Goal: Book appointment/travel/reservation

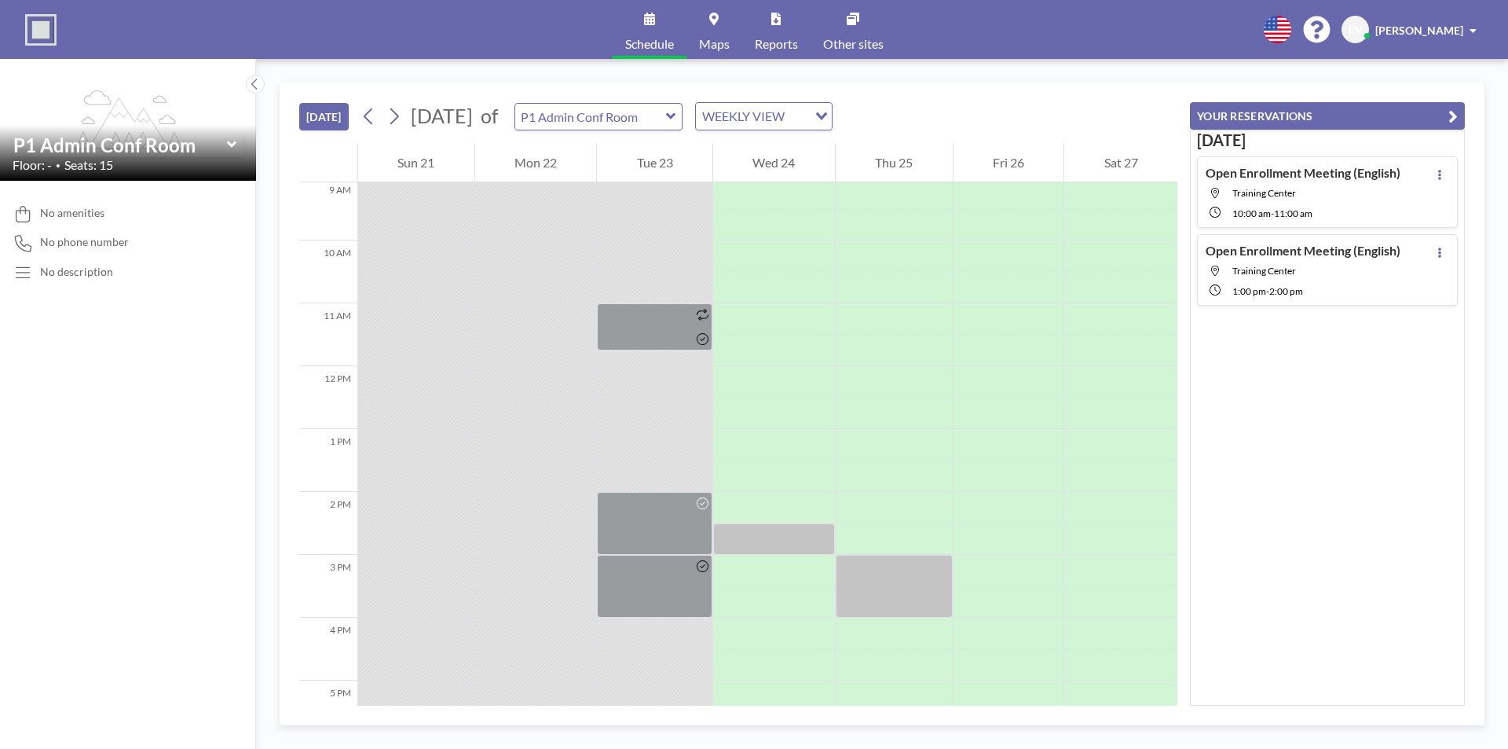
scroll to position [597, 0]
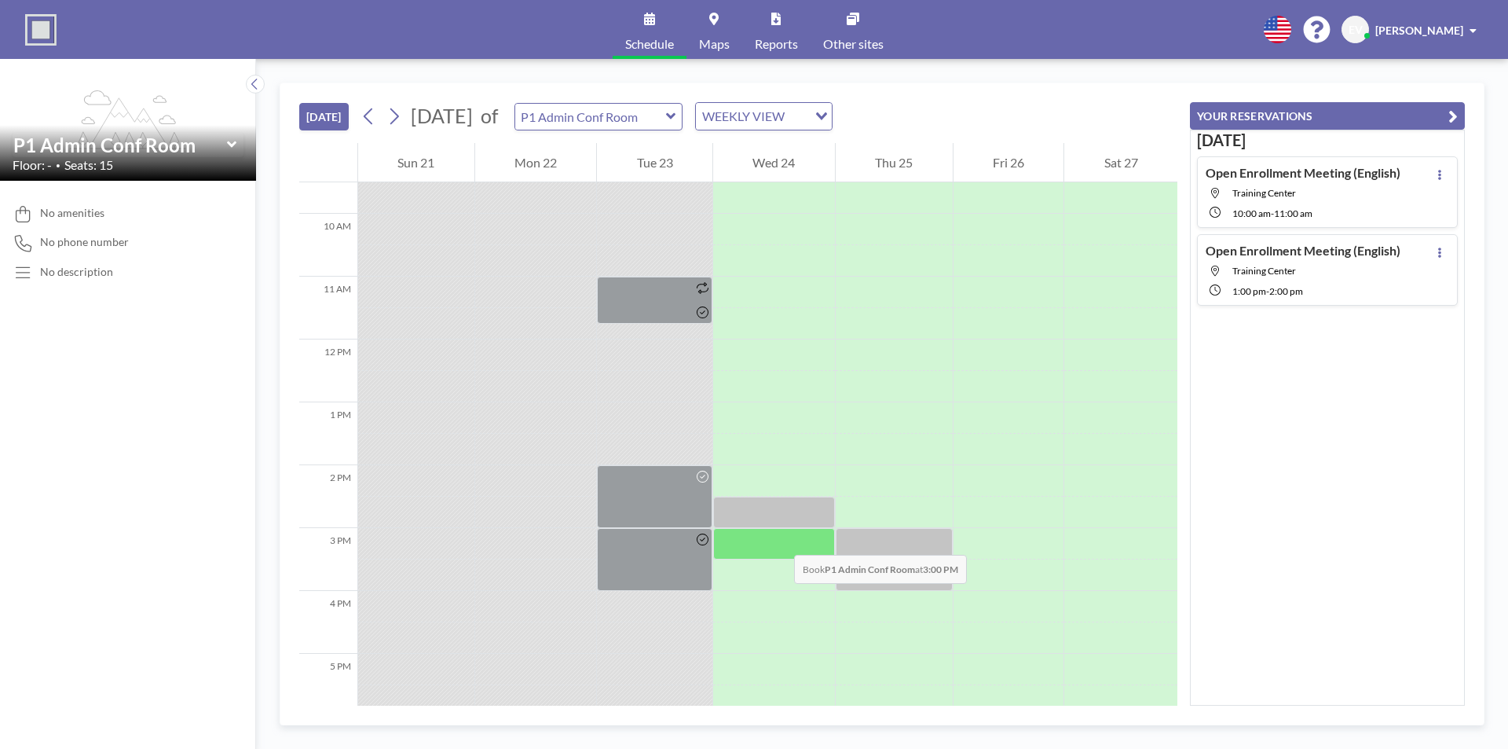
click at [779, 539] on div at bounding box center [774, 543] width 122 height 31
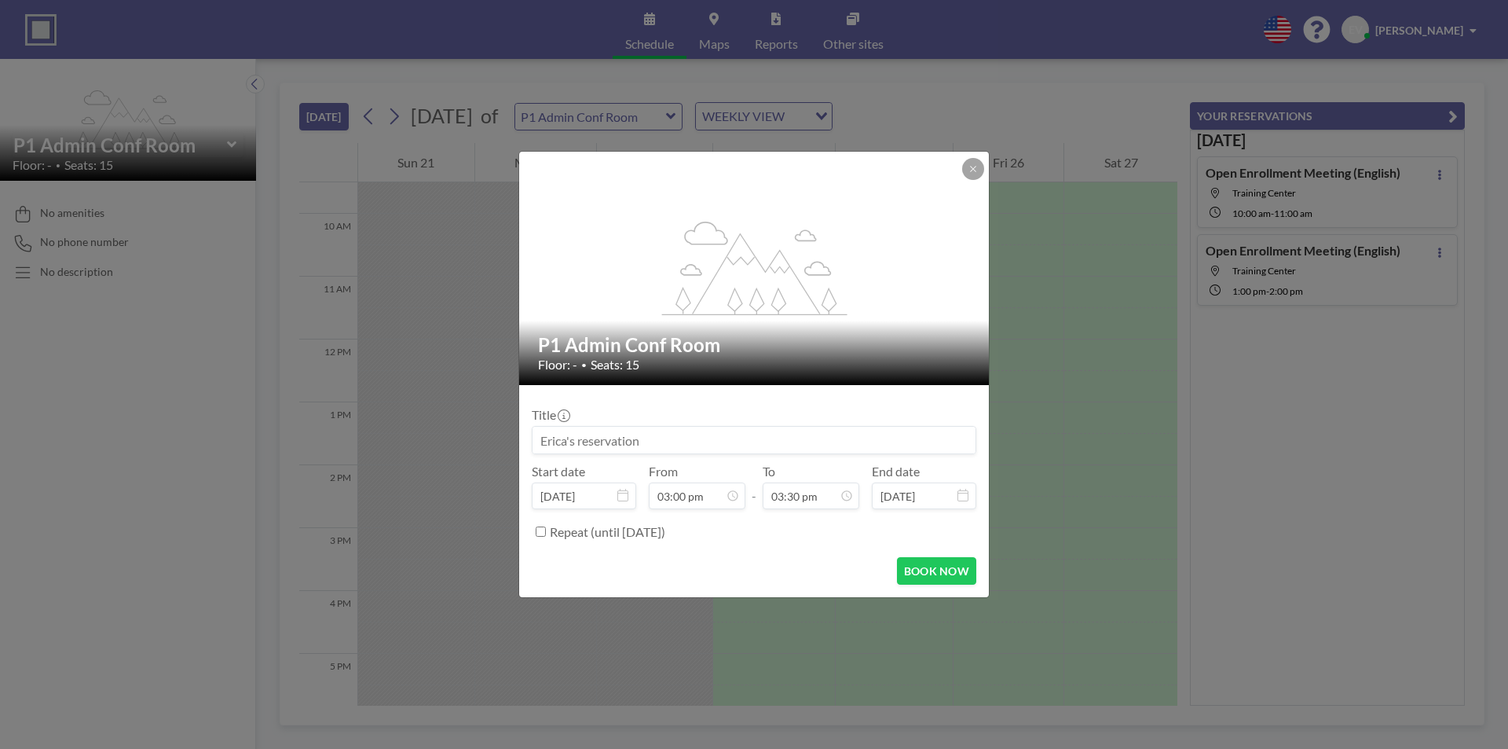
click at [779, 539] on div "Repeat (until [DATE])" at bounding box center [763, 532] width 427 height 26
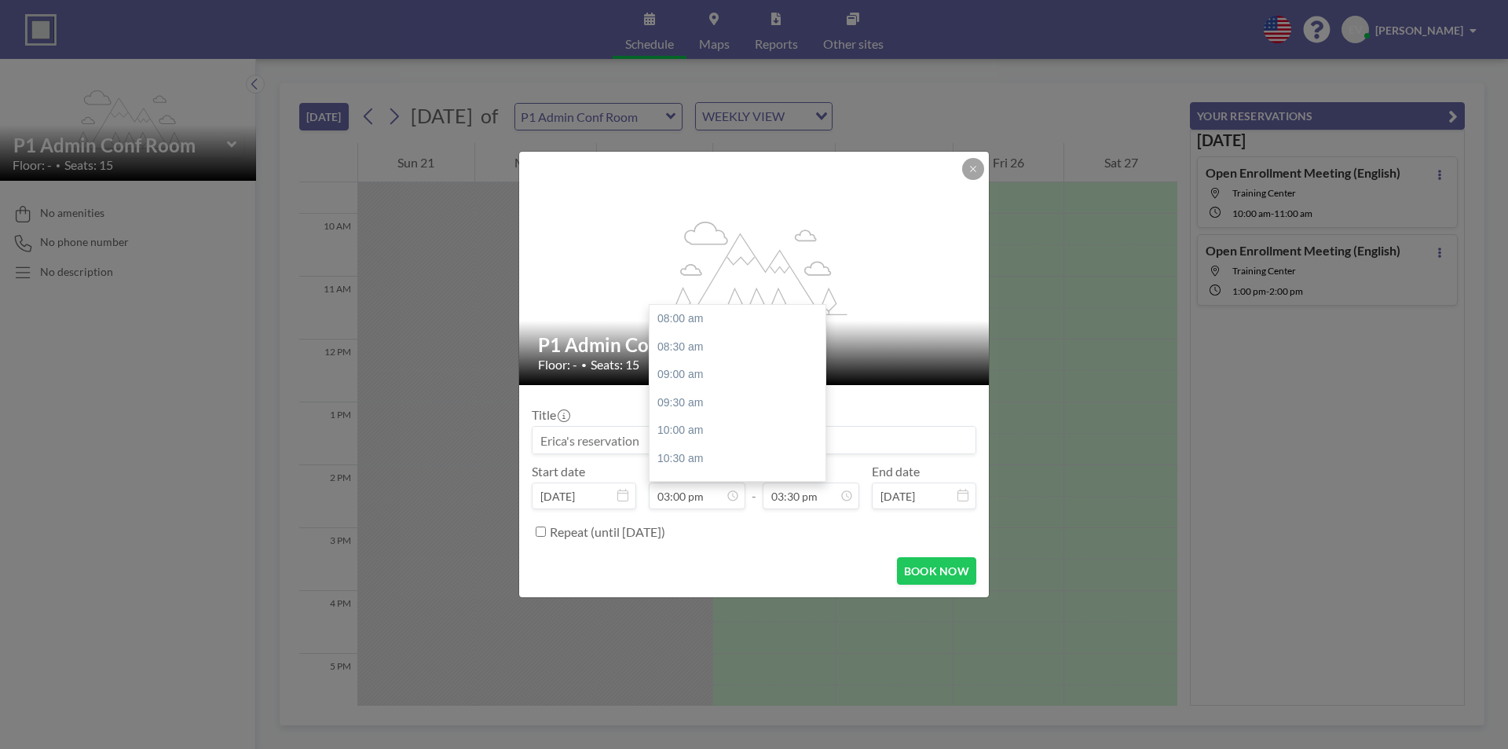
scroll to position [391, 0]
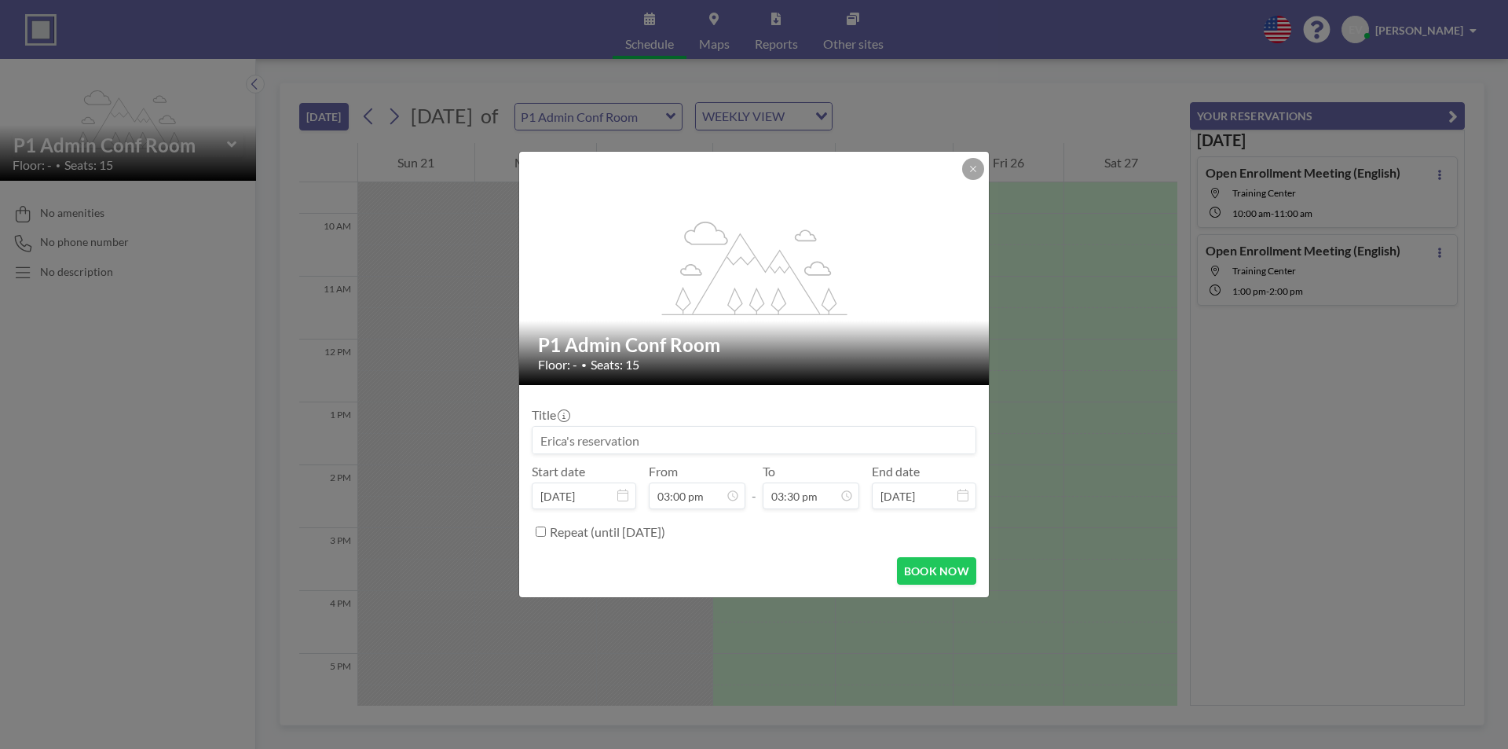
click at [647, 446] on input at bounding box center [754, 440] width 443 height 27
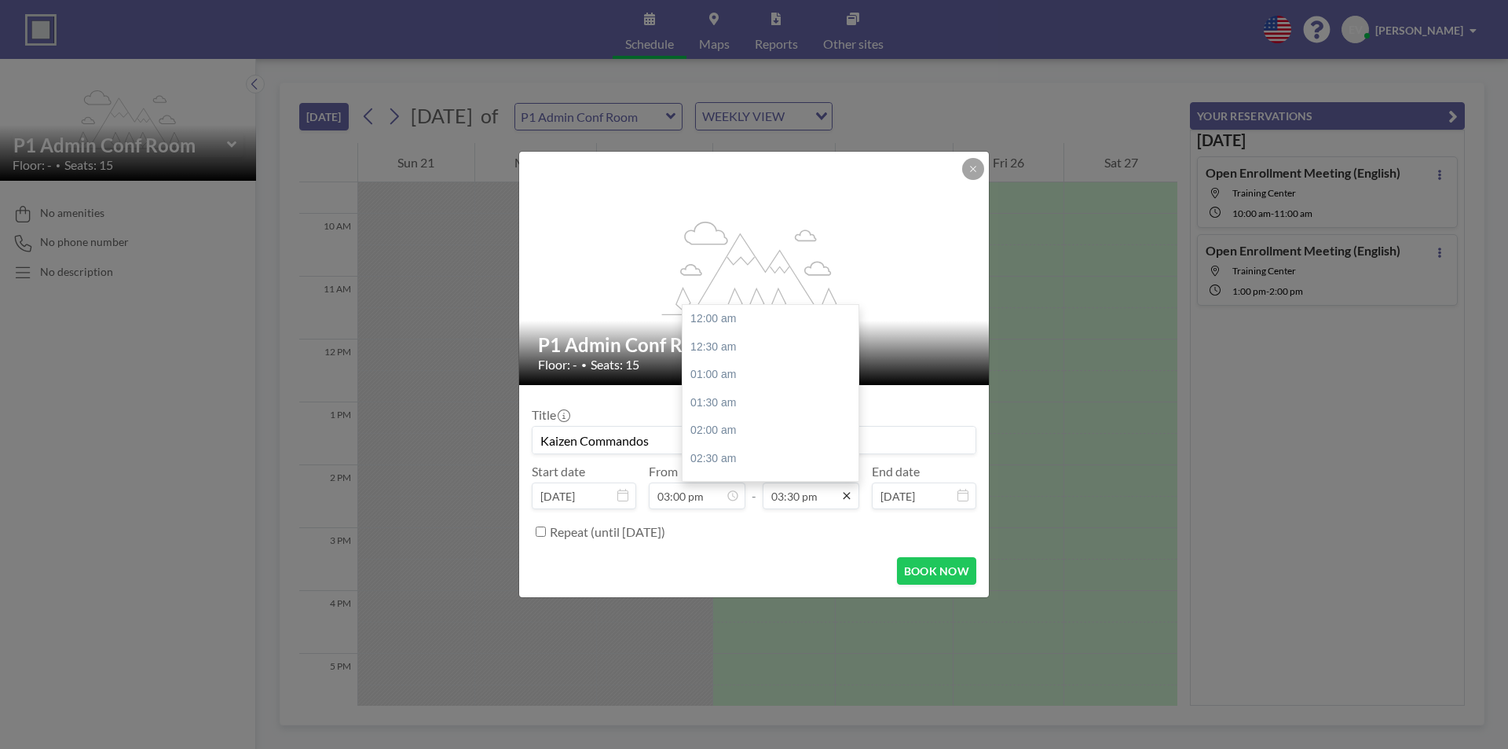
scroll to position [867, 0]
type input "Kaizen Commandos"
click at [728, 348] on div "04:00 pm" at bounding box center [775, 347] width 184 height 28
type input "04:00 pm"
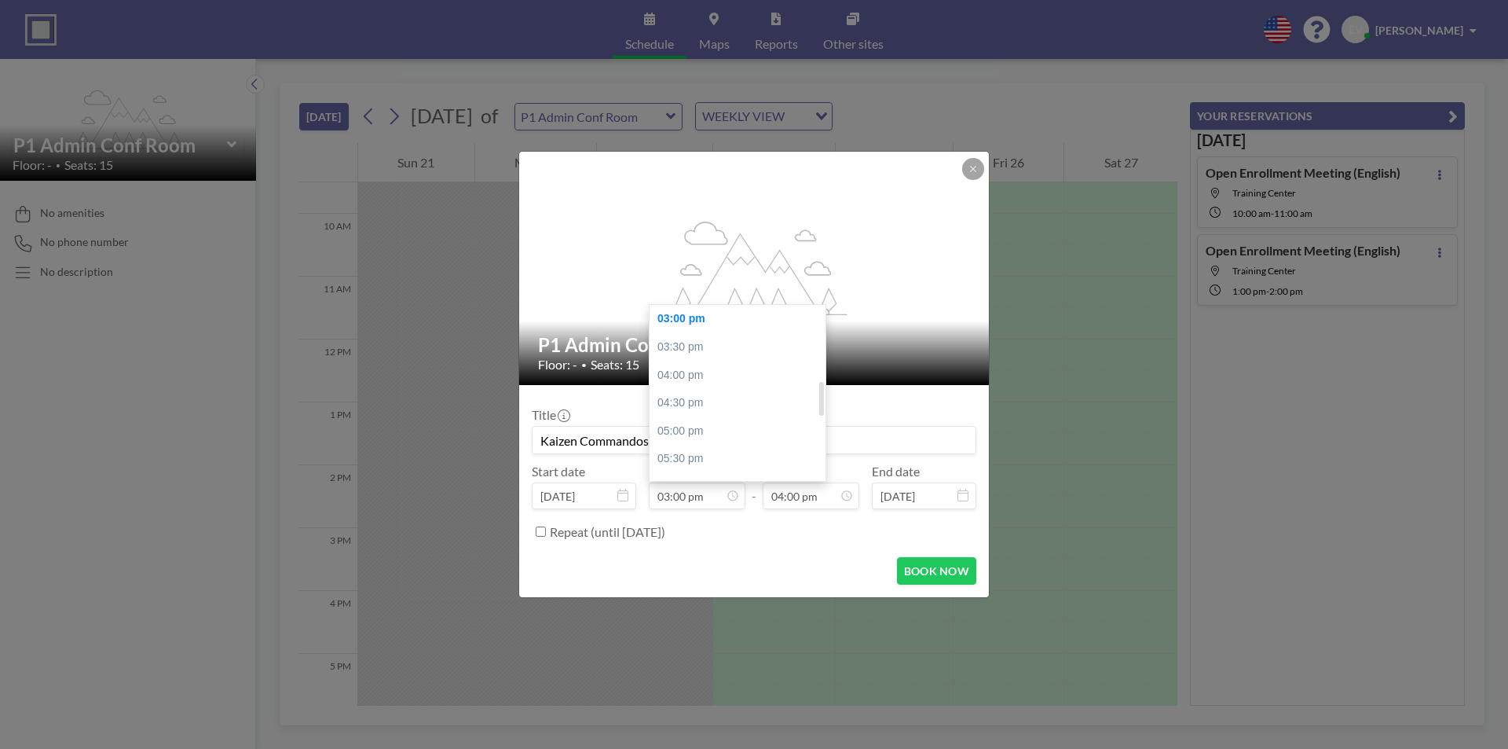
click at [694, 322] on div "03:00 pm" at bounding box center [742, 319] width 184 height 28
click at [747, 398] on div "04:00 pm" at bounding box center [775, 397] width 184 height 28
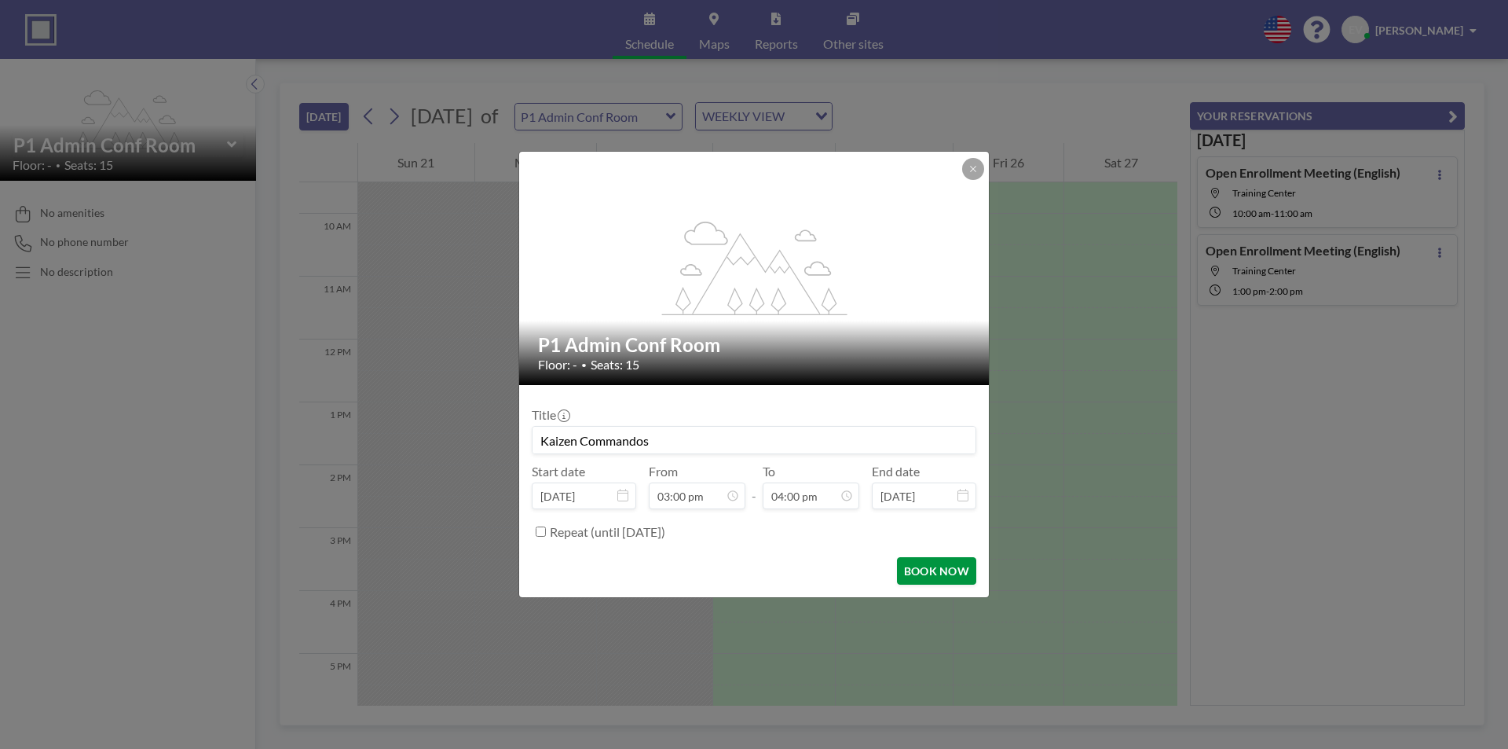
click at [940, 566] on button "BOOK NOW" at bounding box center [936, 570] width 79 height 27
